Goal: Task Accomplishment & Management: Complete application form

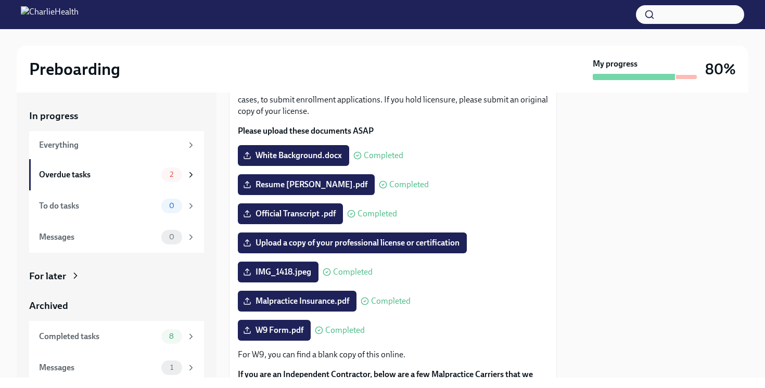
scroll to position [6, 0]
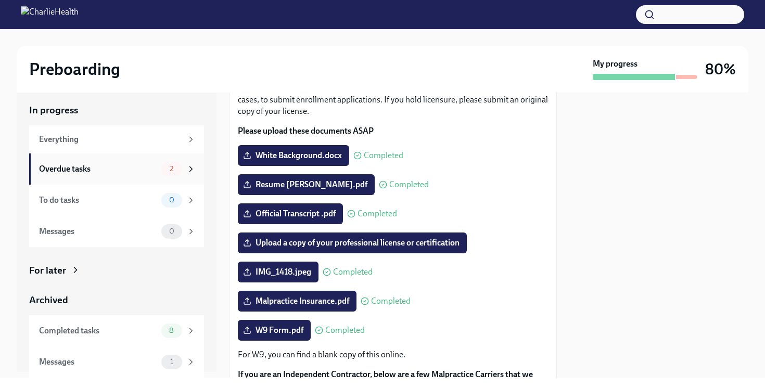
click at [165, 178] on div "Overdue tasks 2" at bounding box center [116, 168] width 175 height 31
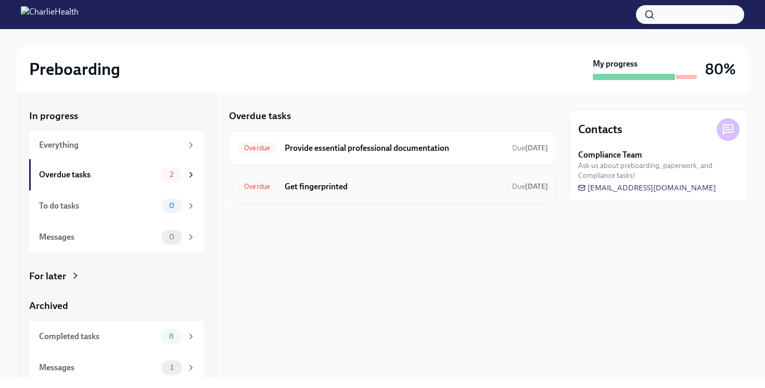
click at [325, 195] on div "Overdue Get fingerprinted Due [DATE]" at bounding box center [393, 186] width 310 height 17
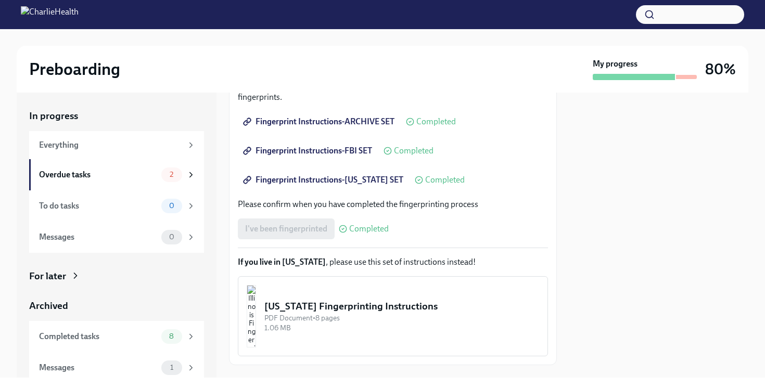
scroll to position [200, 0]
click at [293, 229] on div "I've been fingerprinted Completed" at bounding box center [313, 228] width 151 height 21
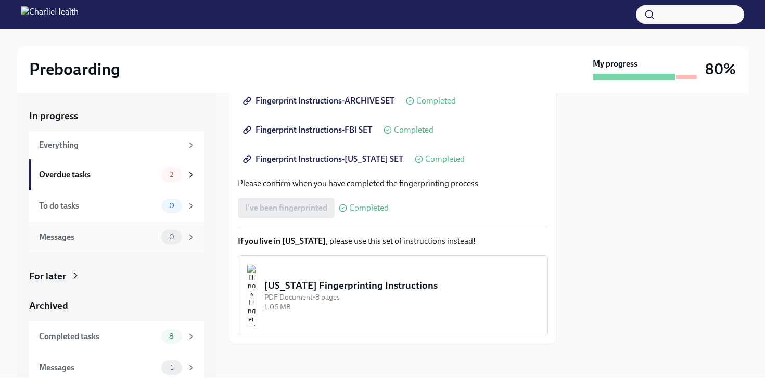
scroll to position [6, 0]
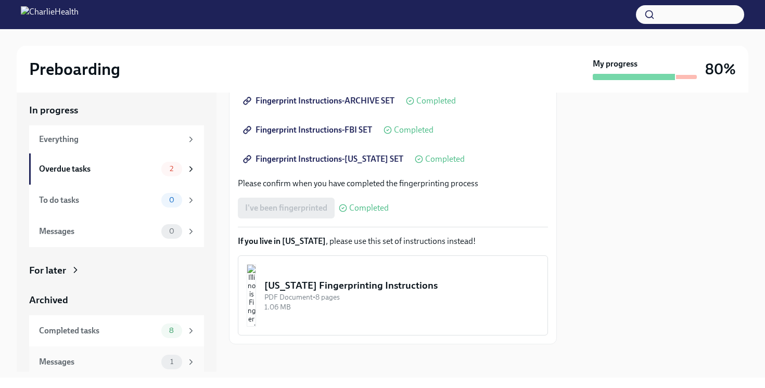
click at [96, 363] on div "Messages" at bounding box center [98, 361] width 118 height 11
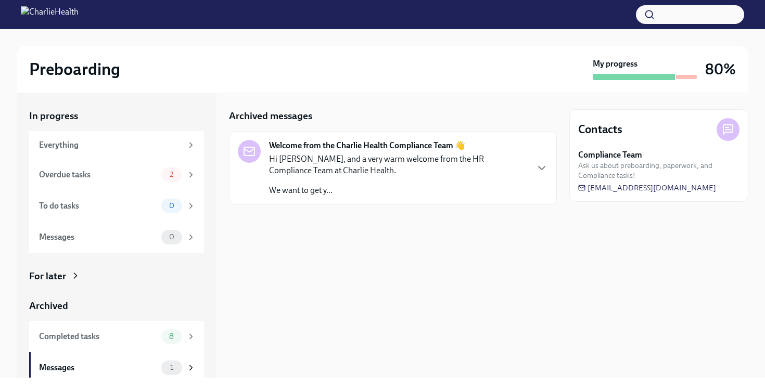
scroll to position [6, 0]
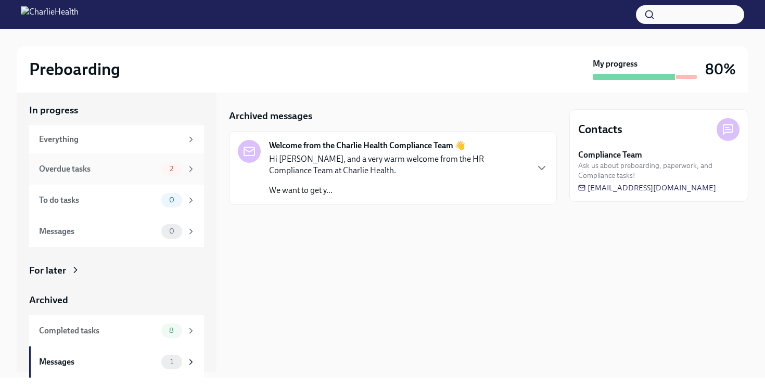
click at [133, 175] on div "Overdue tasks 2" at bounding box center [117, 169] width 157 height 15
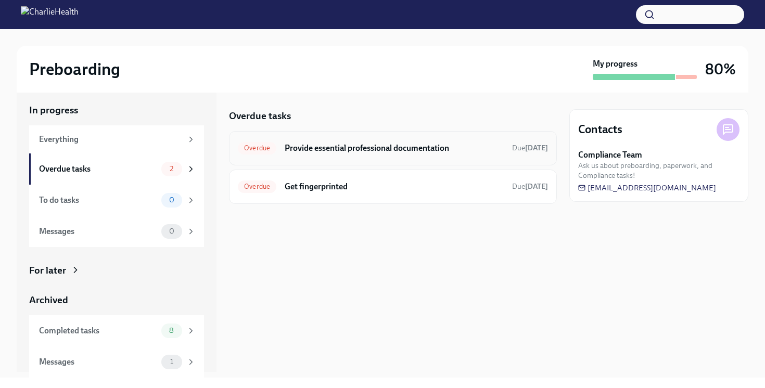
click at [345, 141] on div "Overdue Provide essential professional documentation Due [DATE]" at bounding box center [393, 148] width 310 height 17
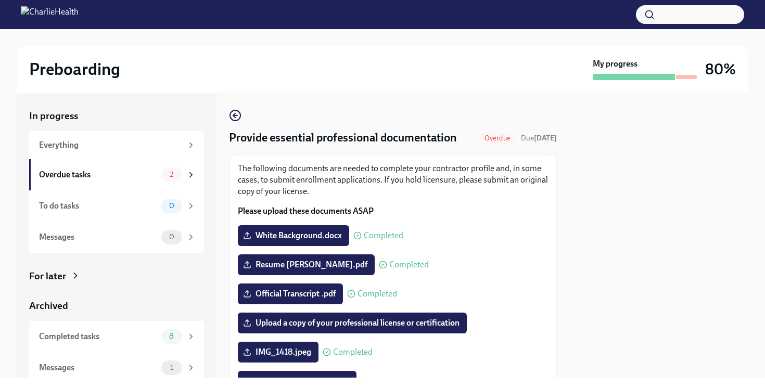
click at [79, 19] on img at bounding box center [50, 14] width 58 height 17
click at [30, 12] on img at bounding box center [50, 14] width 58 height 17
